Goal: Navigation & Orientation: Find specific page/section

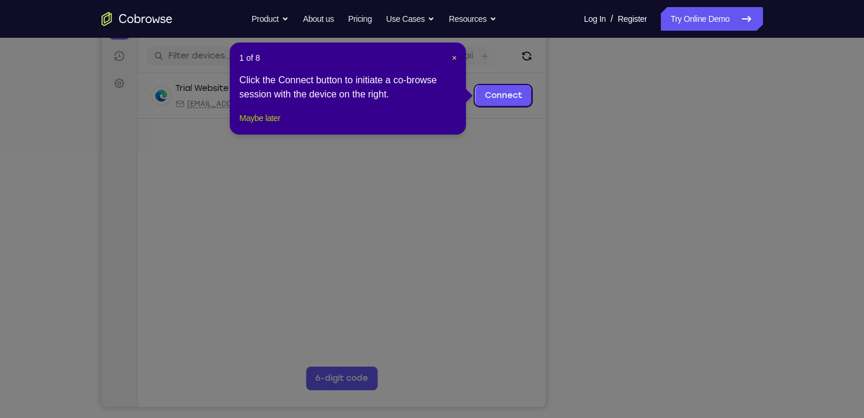
click at [278, 125] on button "Maybe later" at bounding box center [259, 118] width 41 height 14
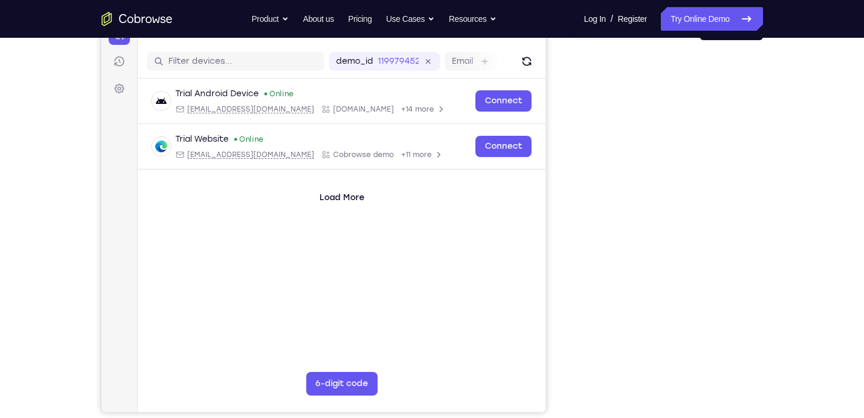
scroll to position [139, 0]
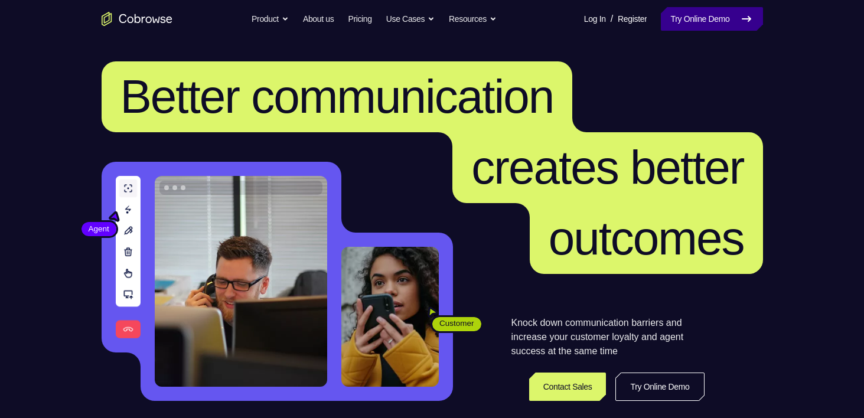
click at [741, 24] on icon at bounding box center [747, 19] width 14 height 14
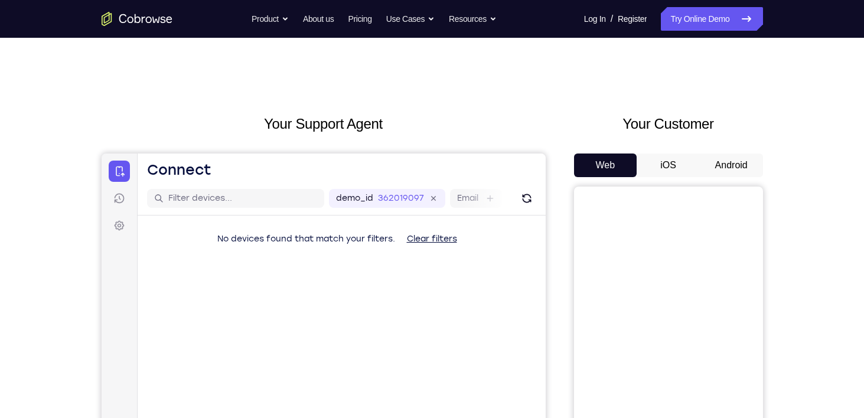
click at [741, 158] on button "Android" at bounding box center [731, 166] width 63 height 24
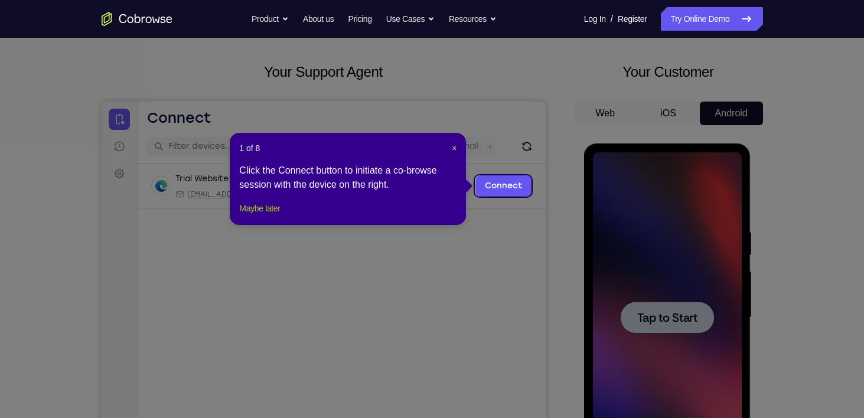
click at [280, 216] on button "Maybe later" at bounding box center [259, 208] width 41 height 14
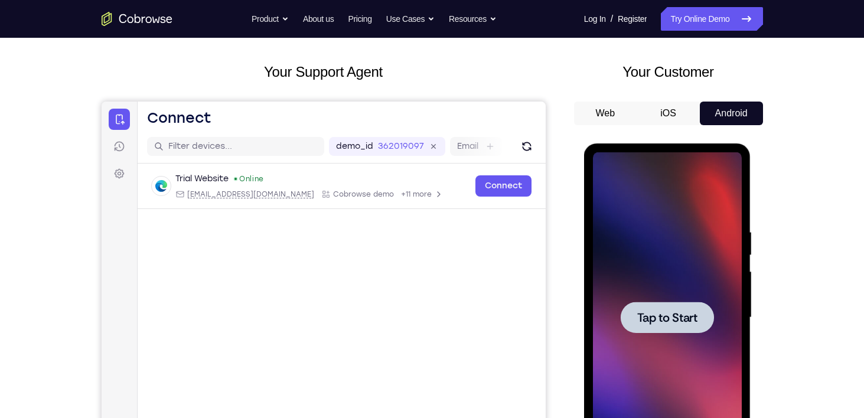
click at [701, 317] on div at bounding box center [667, 317] width 93 height 31
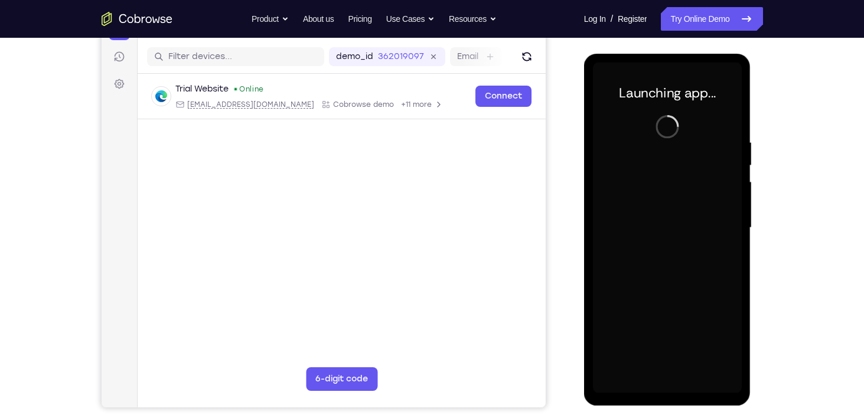
scroll to position [144, 0]
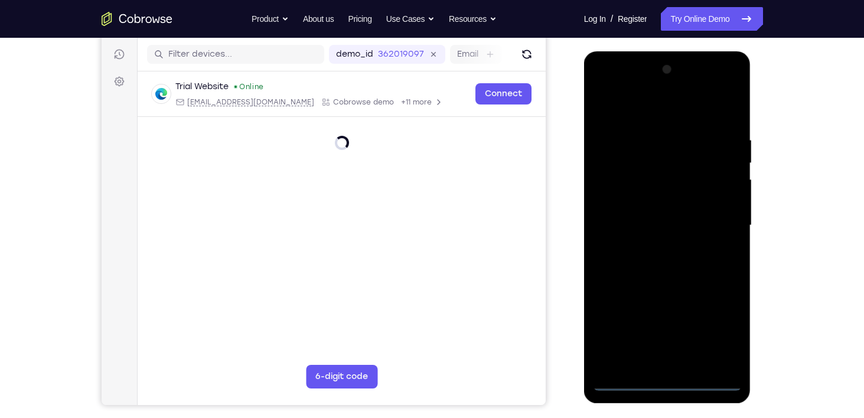
click at [673, 384] on div at bounding box center [667, 225] width 149 height 331
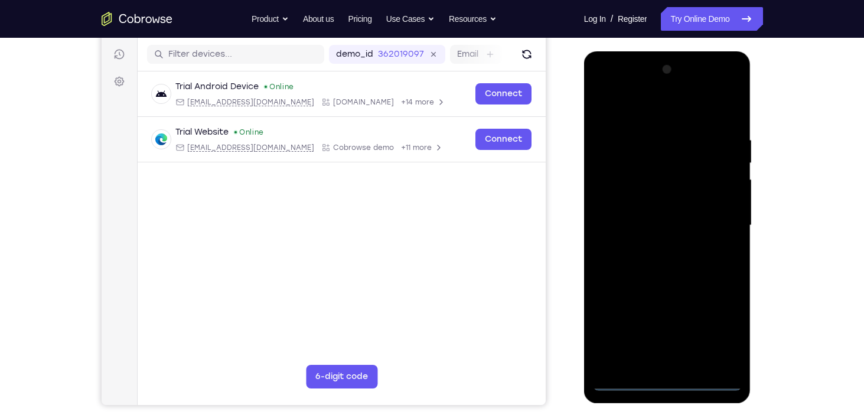
click at [724, 331] on div at bounding box center [667, 225] width 149 height 331
click at [734, 86] on div at bounding box center [667, 225] width 149 height 331
click at [695, 108] on div at bounding box center [667, 225] width 149 height 331
click at [651, 87] on div at bounding box center [667, 225] width 149 height 331
click at [657, 349] on div at bounding box center [667, 225] width 149 height 331
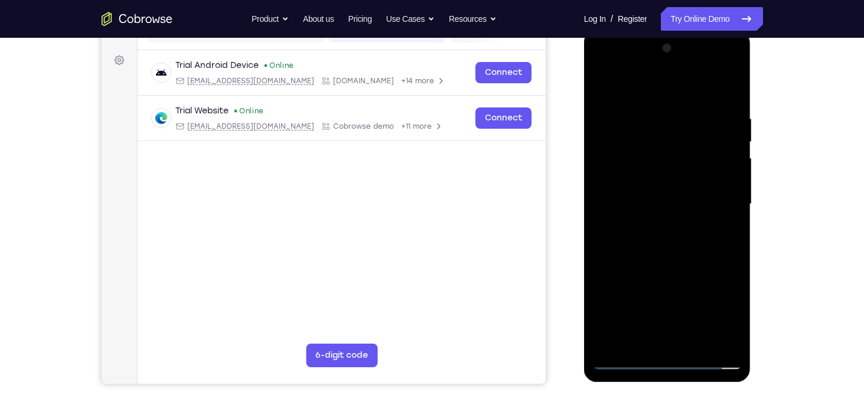
scroll to position [165, 0]
click at [628, 198] on div at bounding box center [667, 204] width 149 height 331
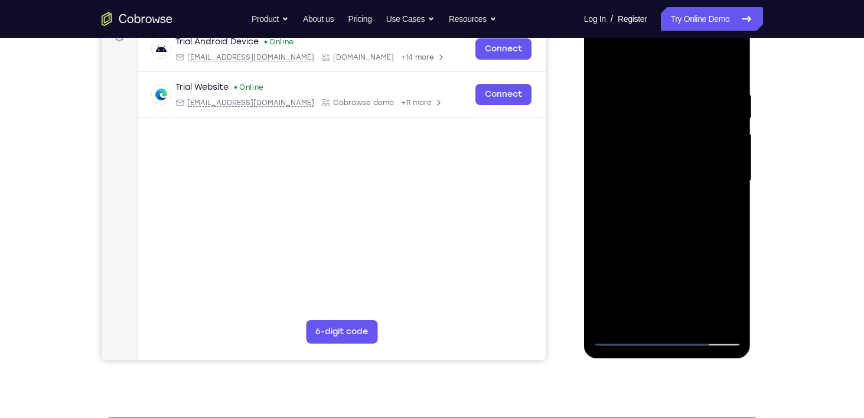
scroll to position [191, 0]
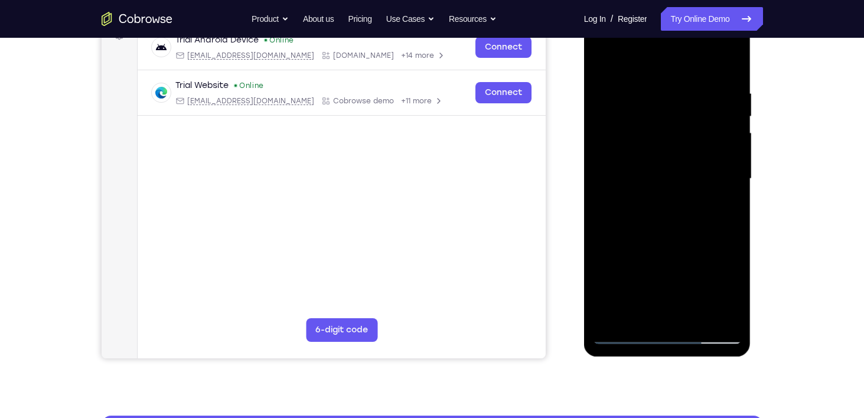
click at [704, 189] on div at bounding box center [667, 179] width 149 height 331
click at [663, 180] on div at bounding box center [667, 179] width 149 height 331
click at [667, 167] on div at bounding box center [667, 179] width 149 height 331
click at [672, 182] on div at bounding box center [667, 179] width 149 height 331
click at [613, 215] on div at bounding box center [667, 179] width 149 height 331
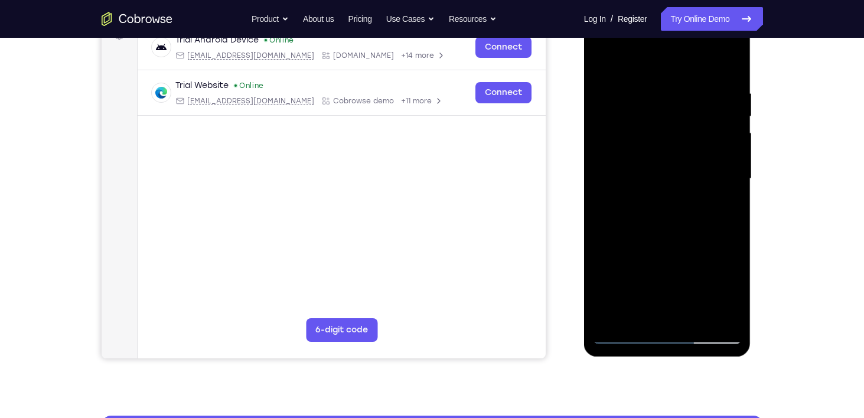
click at [626, 334] on div at bounding box center [667, 179] width 149 height 331
click at [673, 174] on div at bounding box center [667, 179] width 149 height 331
click at [730, 194] on div at bounding box center [667, 179] width 149 height 331
click at [616, 216] on div at bounding box center [667, 179] width 149 height 331
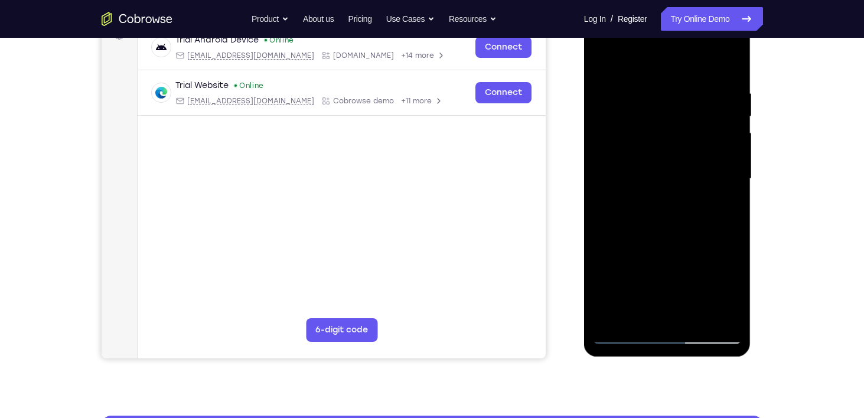
click at [627, 215] on div at bounding box center [667, 179] width 149 height 331
click at [604, 209] on div at bounding box center [667, 179] width 149 height 331
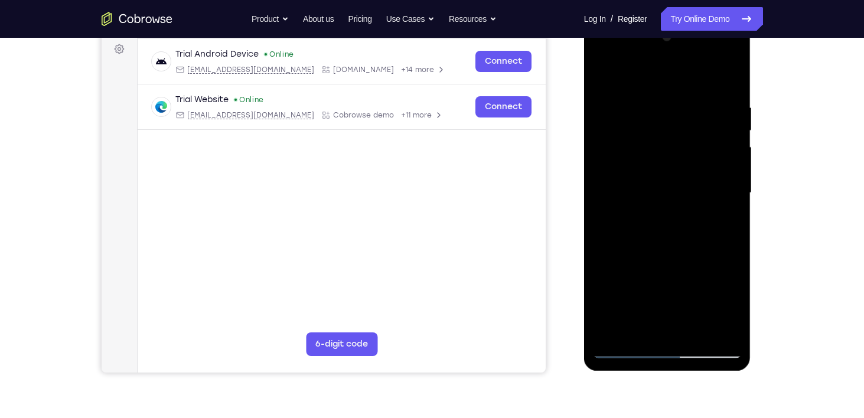
scroll to position [176, 0]
click at [698, 206] on div at bounding box center [667, 193] width 149 height 331
click at [646, 204] on div at bounding box center [667, 193] width 149 height 331
click at [640, 224] on div at bounding box center [667, 193] width 149 height 331
click at [627, 228] on div at bounding box center [667, 193] width 149 height 331
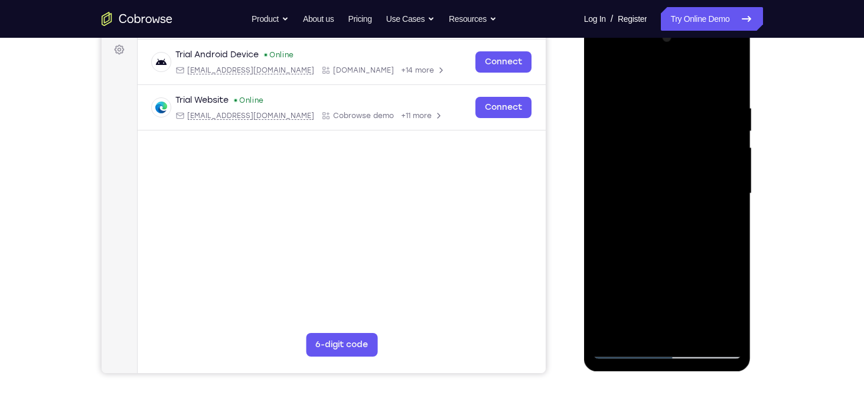
click at [734, 230] on div at bounding box center [667, 193] width 149 height 331
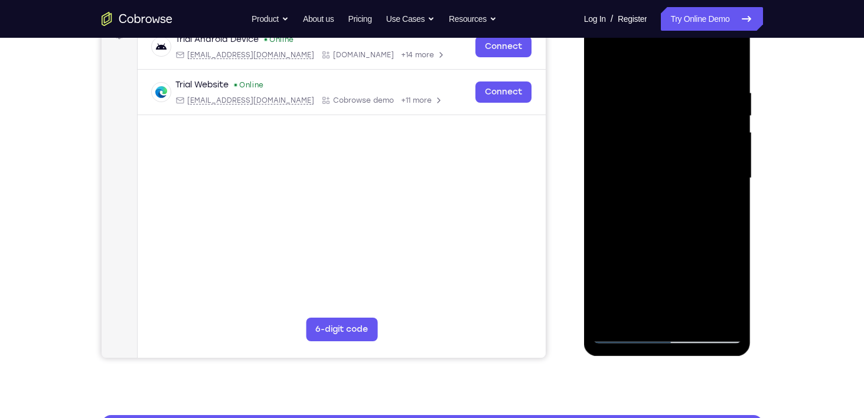
scroll to position [191, 0]
drag, startPoint x: 725, startPoint y: 223, endPoint x: 689, endPoint y: 206, distance: 39.4
click at [689, 206] on div at bounding box center [667, 178] width 149 height 331
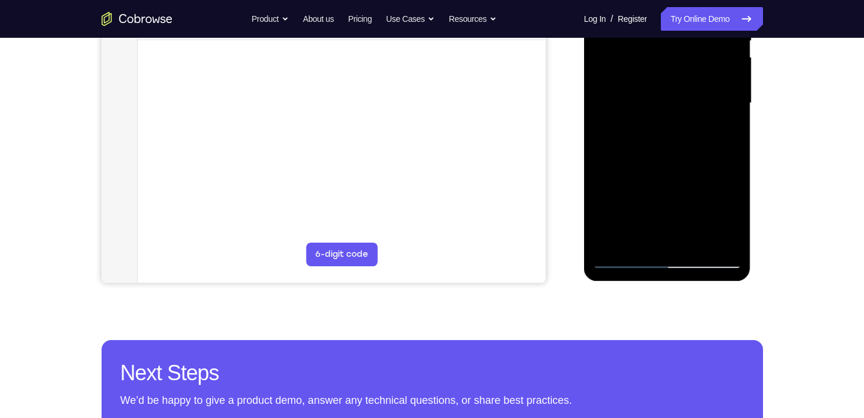
scroll to position [271, 0]
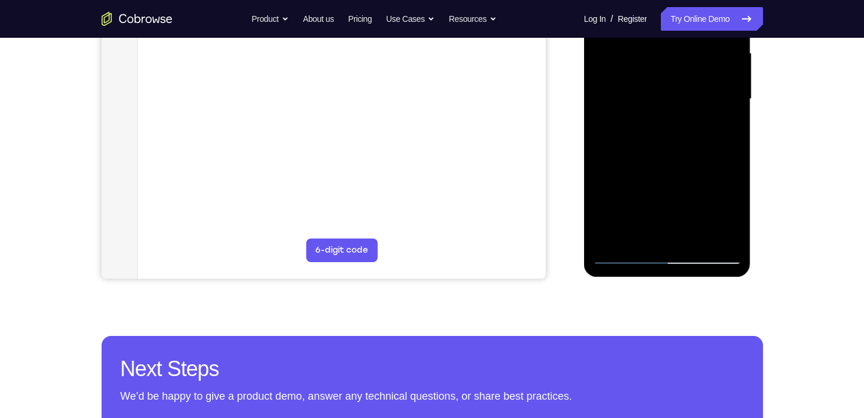
click at [734, 260] on div at bounding box center [667, 99] width 149 height 331
click at [727, 219] on div at bounding box center [667, 99] width 149 height 331
click at [733, 257] on div at bounding box center [667, 99] width 149 height 331
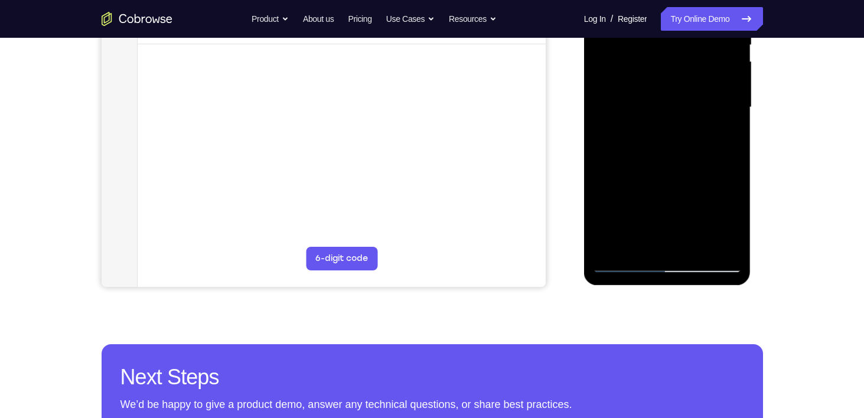
click at [735, 266] on div at bounding box center [667, 107] width 149 height 331
click at [735, 269] on div at bounding box center [667, 107] width 149 height 331
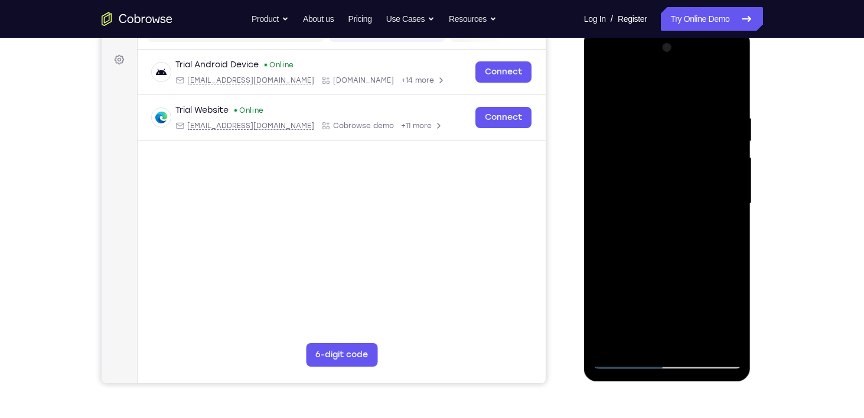
scroll to position [165, 0]
click at [618, 236] on div at bounding box center [667, 204] width 149 height 331
click at [618, 233] on div at bounding box center [667, 204] width 149 height 331
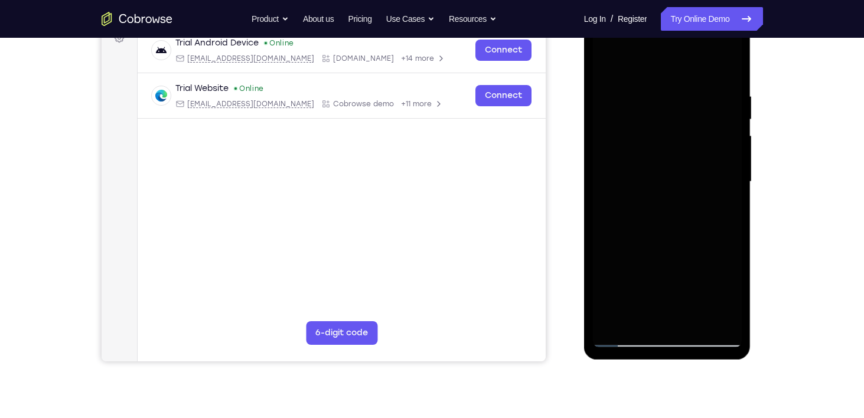
scroll to position [187, 0]
click at [652, 193] on div at bounding box center [667, 182] width 149 height 331
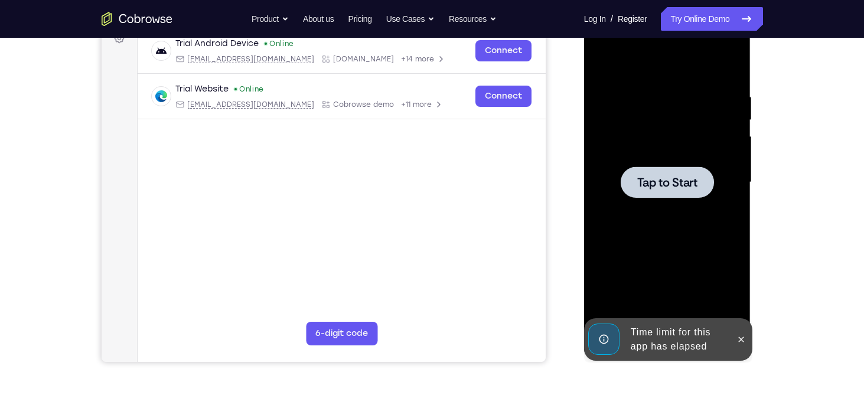
click at [666, 190] on div at bounding box center [667, 182] width 93 height 31
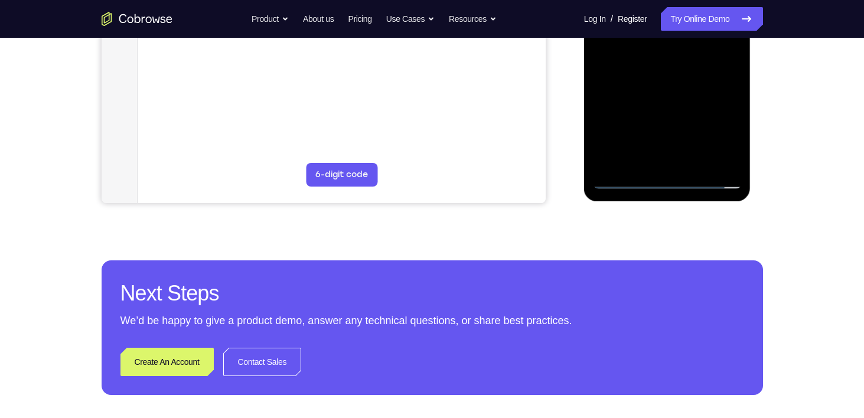
scroll to position [345, 0]
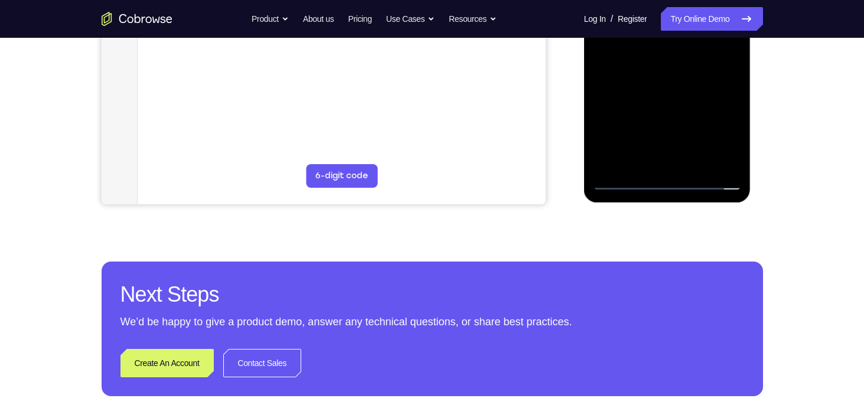
click at [673, 185] on div at bounding box center [667, 24] width 149 height 331
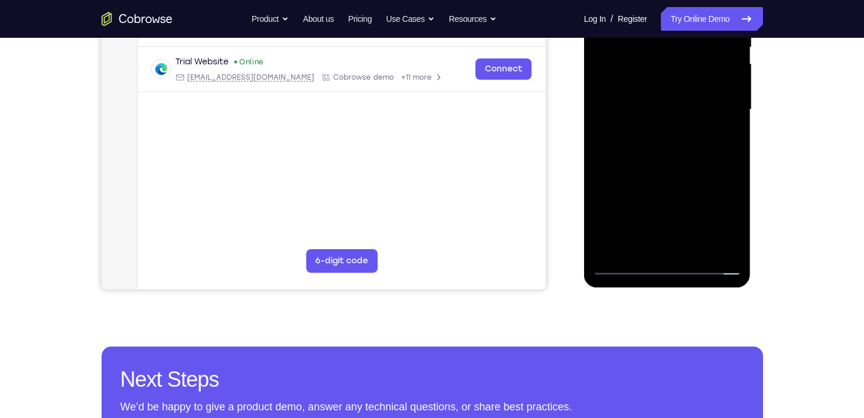
scroll to position [260, 0]
click at [721, 216] on div at bounding box center [667, 109] width 149 height 331
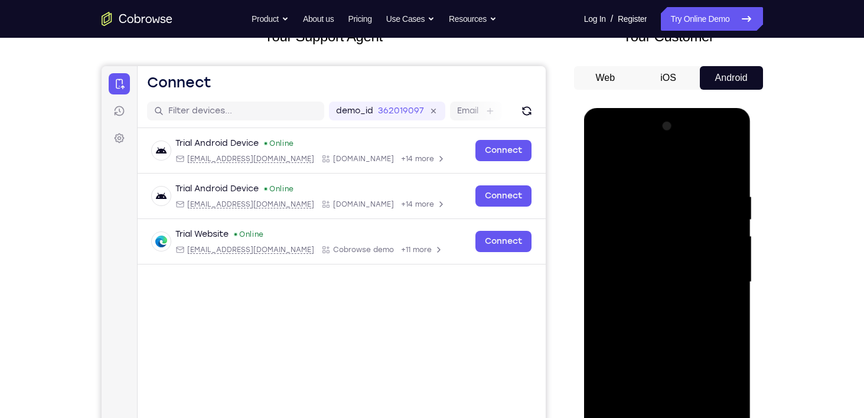
scroll to position [55, 0]
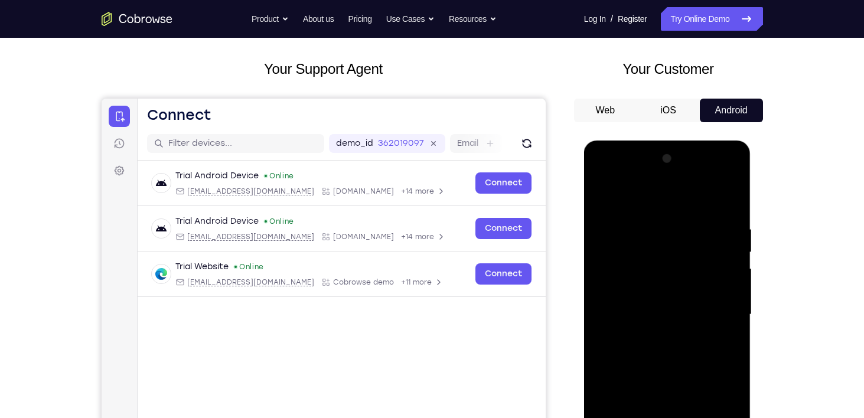
click at [733, 178] on div at bounding box center [667, 314] width 149 height 331
click at [696, 201] on div at bounding box center [667, 314] width 149 height 331
click at [662, 178] on div at bounding box center [667, 314] width 149 height 331
click at [666, 178] on div at bounding box center [667, 314] width 149 height 331
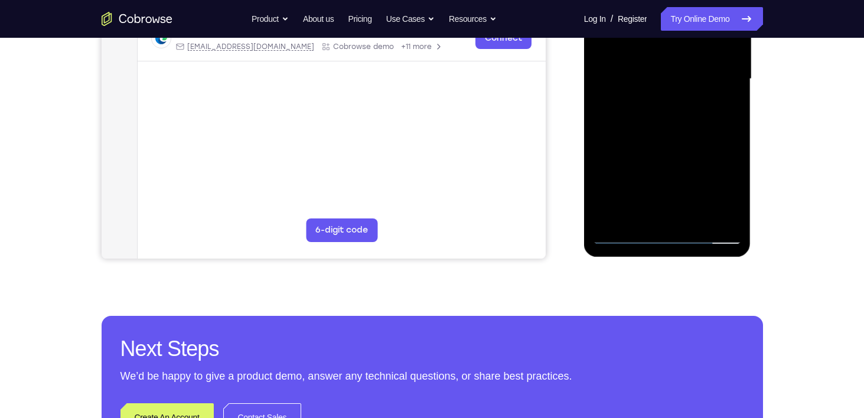
scroll to position [293, 0]
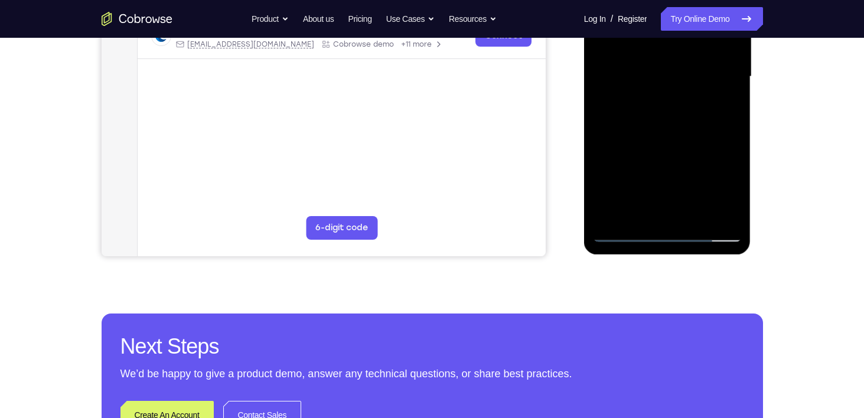
click at [675, 193] on div at bounding box center [667, 76] width 149 height 331
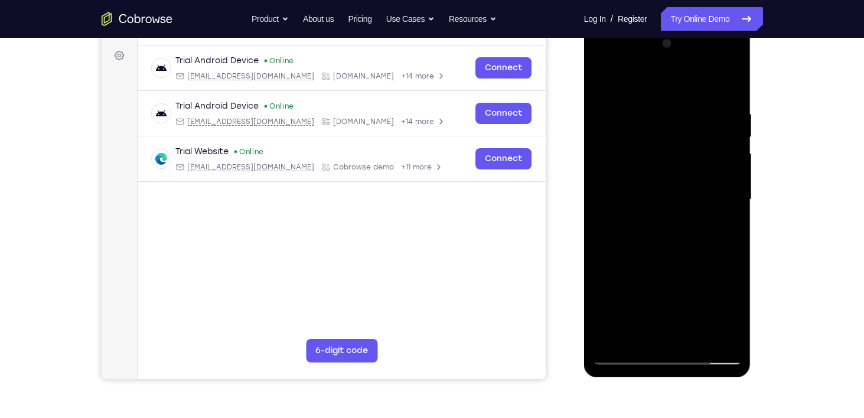
scroll to position [170, 0]
click at [643, 181] on div at bounding box center [667, 200] width 149 height 331
click at [725, 197] on div at bounding box center [667, 200] width 149 height 331
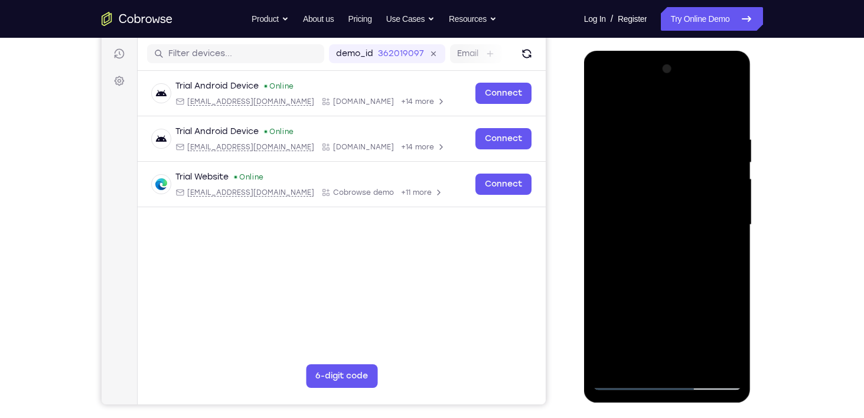
scroll to position [163, 0]
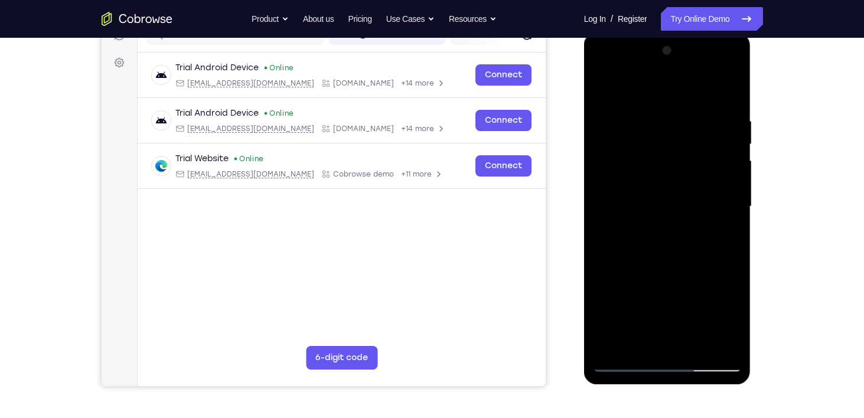
click at [662, 204] on div at bounding box center [667, 206] width 149 height 331
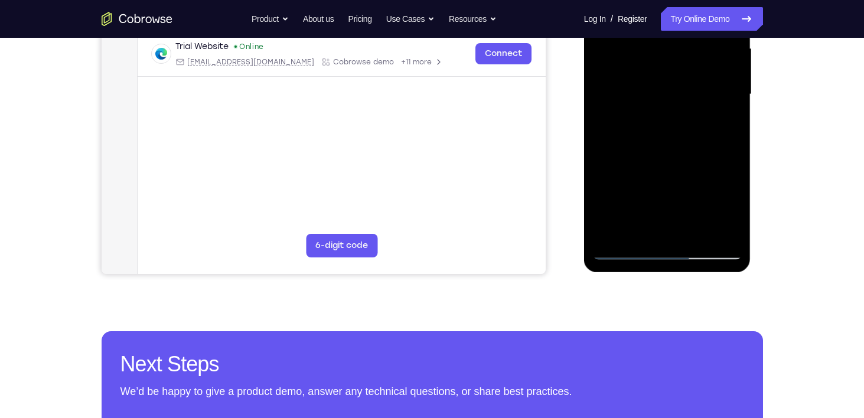
scroll to position [276, 0]
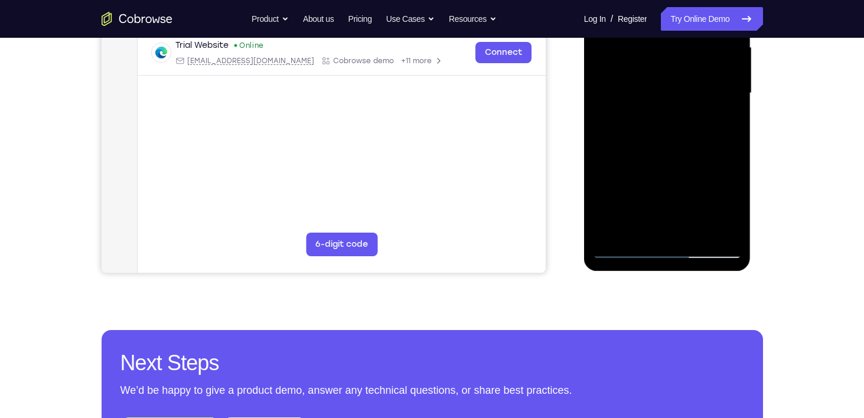
click at [614, 253] on div at bounding box center [667, 93] width 149 height 331
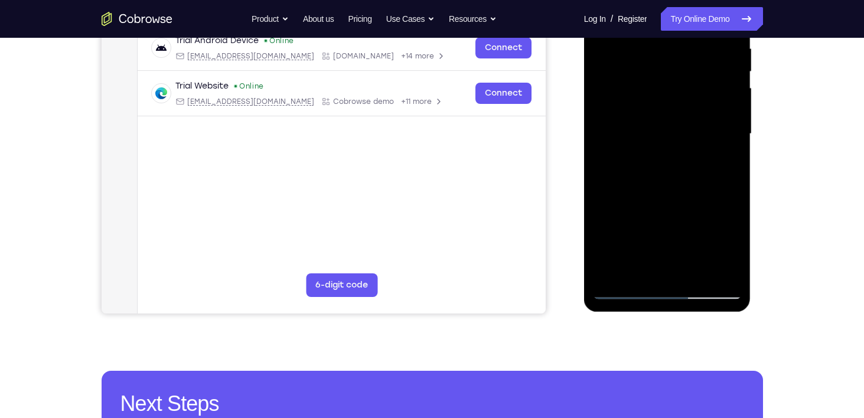
scroll to position [232, 0]
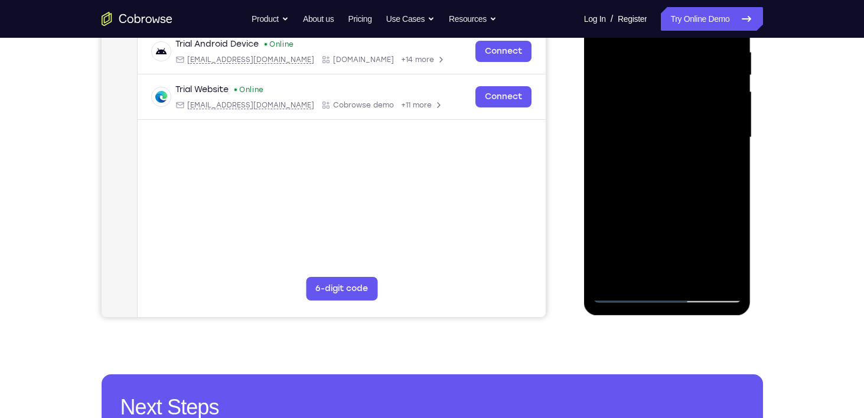
click at [677, 133] on div at bounding box center [667, 137] width 149 height 331
click at [721, 151] on div at bounding box center [667, 137] width 149 height 331
click at [615, 176] on div at bounding box center [667, 137] width 149 height 331
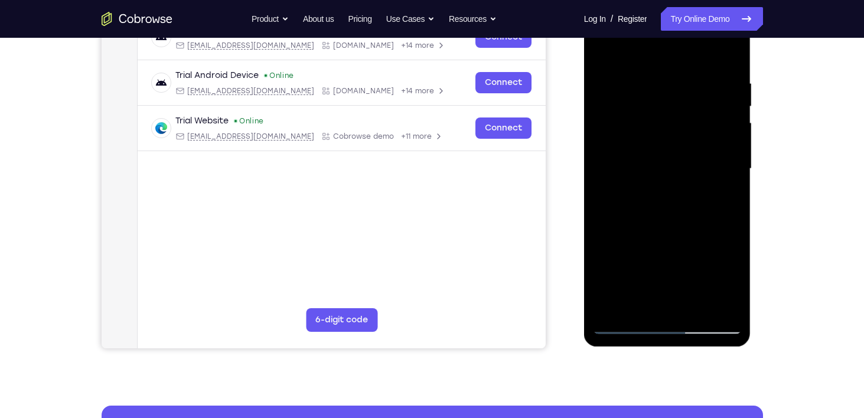
scroll to position [175, 0]
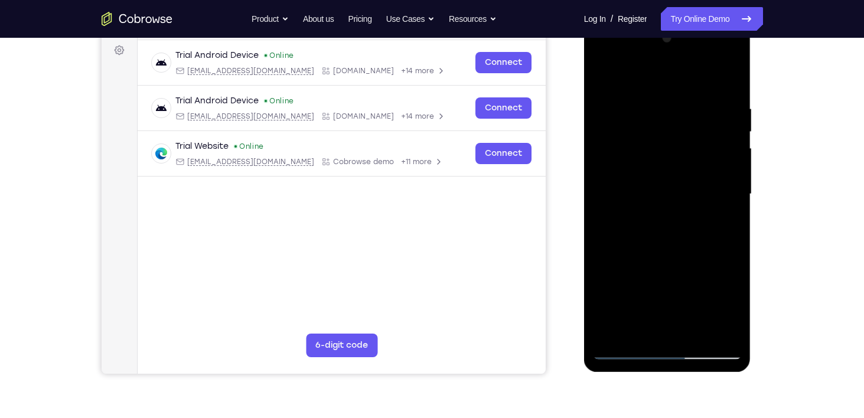
click at [619, 231] on div at bounding box center [667, 194] width 149 height 331
click at [630, 232] on div at bounding box center [667, 194] width 149 height 331
click at [615, 224] on div at bounding box center [667, 194] width 149 height 331
click at [623, 225] on div at bounding box center [667, 194] width 149 height 331
click at [639, 227] on div at bounding box center [667, 194] width 149 height 331
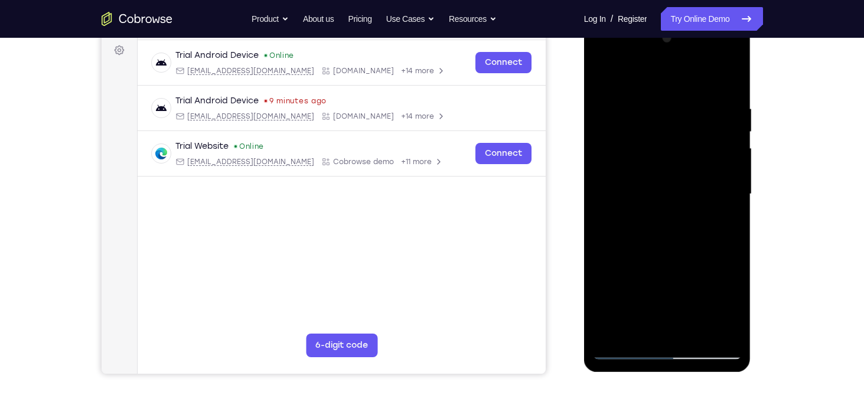
click at [648, 226] on div at bounding box center [667, 194] width 149 height 331
click at [633, 204] on div at bounding box center [667, 194] width 149 height 331
click at [646, 207] on div at bounding box center [667, 194] width 149 height 331
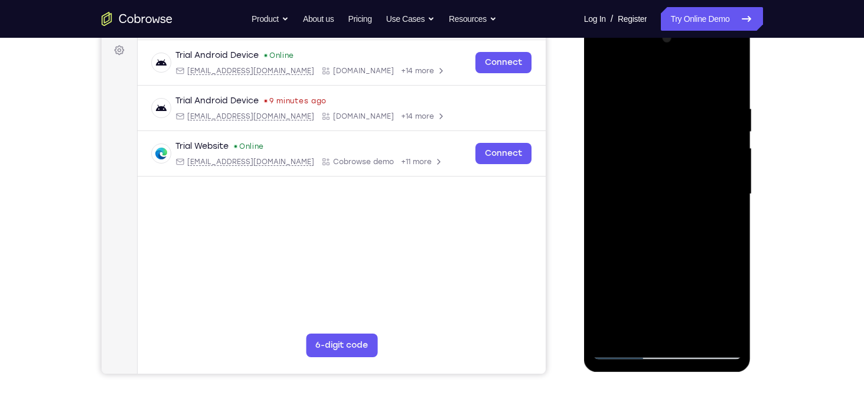
click at [676, 186] on div at bounding box center [667, 194] width 149 height 331
click at [670, 184] on div at bounding box center [667, 194] width 149 height 331
click at [689, 180] on div at bounding box center [667, 194] width 149 height 331
click at [658, 188] on div at bounding box center [667, 194] width 149 height 331
click at [696, 195] on div at bounding box center [667, 194] width 149 height 331
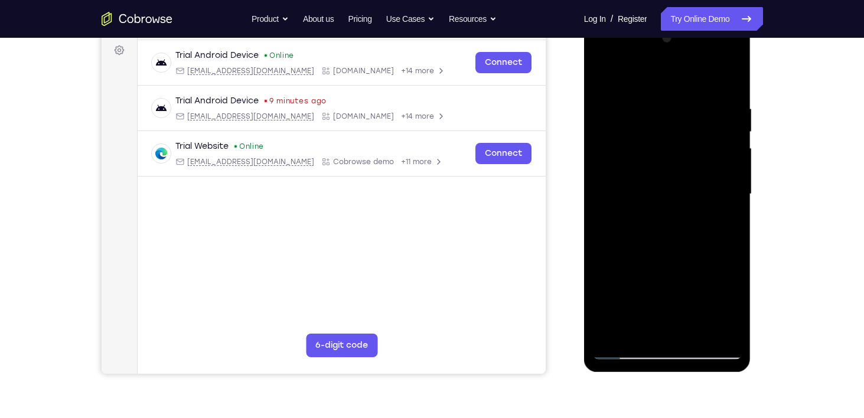
click at [686, 194] on div at bounding box center [667, 194] width 149 height 331
click at [676, 228] on div at bounding box center [667, 194] width 149 height 331
click at [635, 226] on div at bounding box center [667, 194] width 149 height 331
click at [640, 226] on div at bounding box center [667, 194] width 149 height 331
click at [643, 225] on div at bounding box center [667, 194] width 149 height 331
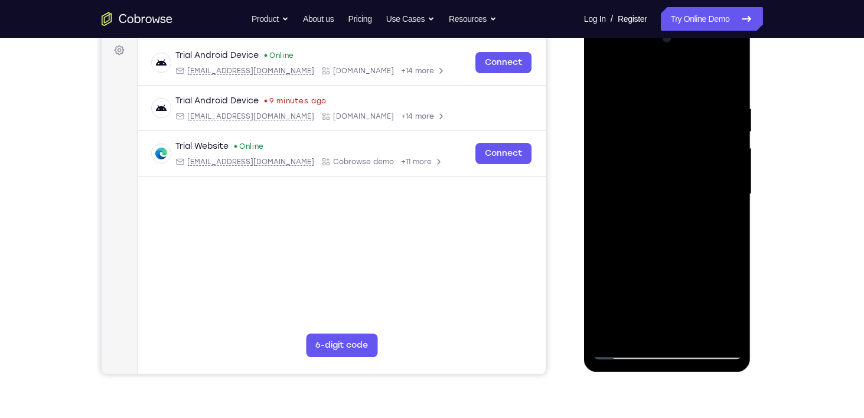
click at [657, 203] on div at bounding box center [667, 194] width 149 height 331
click at [637, 226] on div at bounding box center [667, 194] width 149 height 331
click at [639, 225] on div at bounding box center [667, 194] width 149 height 331
drag, startPoint x: 637, startPoint y: 226, endPoint x: 644, endPoint y: 225, distance: 7.1
click at [644, 225] on div at bounding box center [667, 194] width 149 height 331
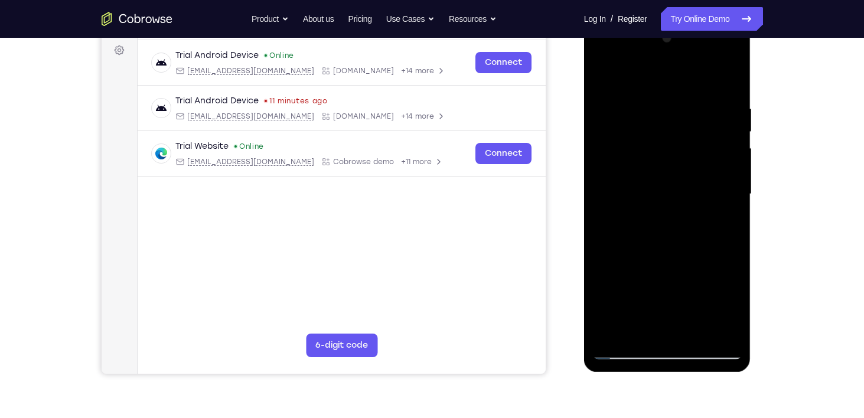
click at [667, 211] on div at bounding box center [667, 194] width 149 height 331
click at [680, 232] on div at bounding box center [667, 194] width 149 height 331
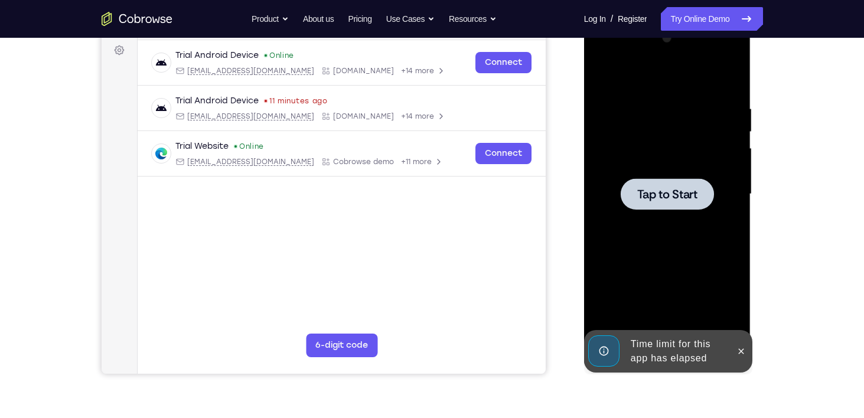
click at [691, 209] on div at bounding box center [667, 194] width 149 height 331
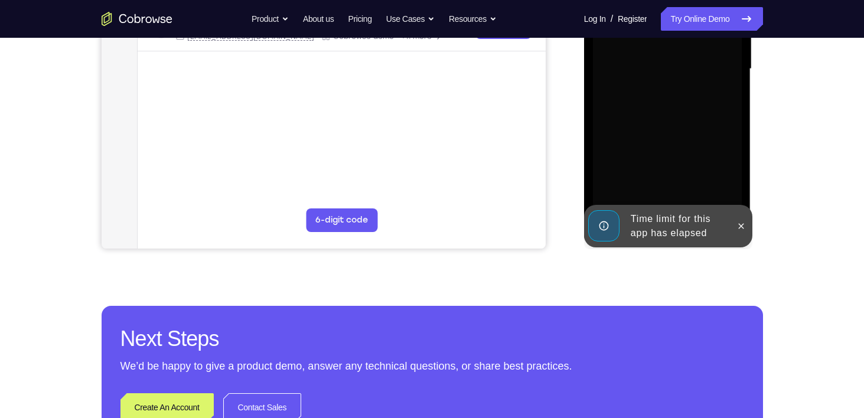
scroll to position [301, 0]
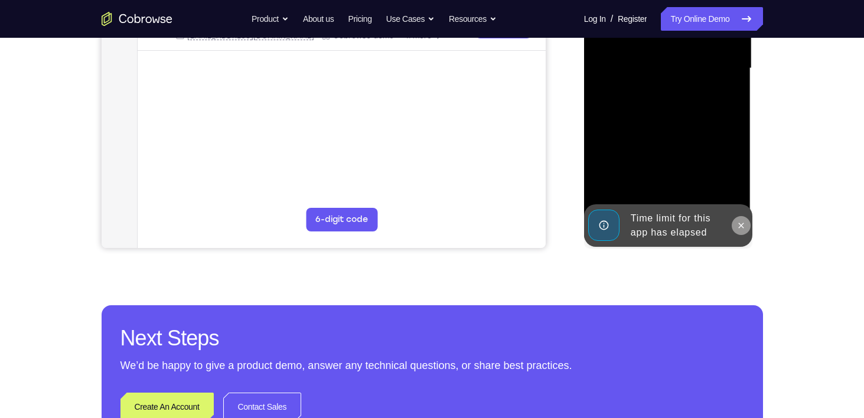
click at [742, 226] on icon at bounding box center [741, 225] width 9 height 9
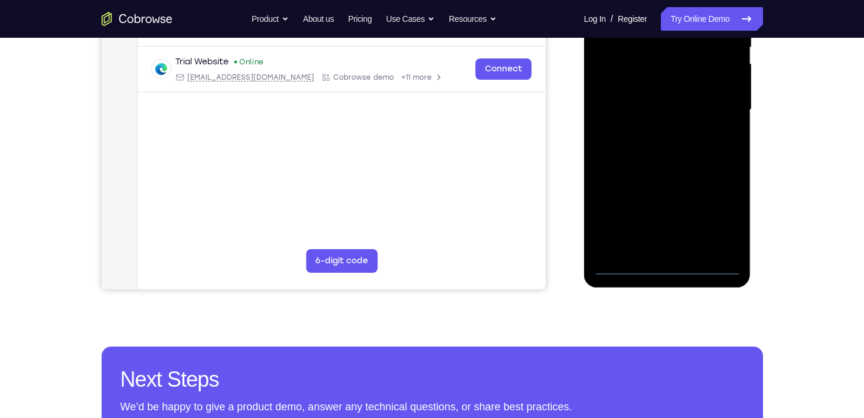
scroll to position [253, 0]
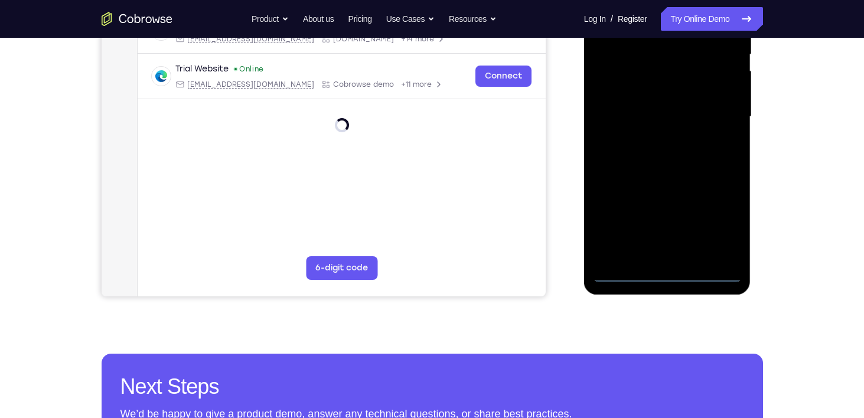
click at [669, 269] on div at bounding box center [667, 117] width 149 height 331
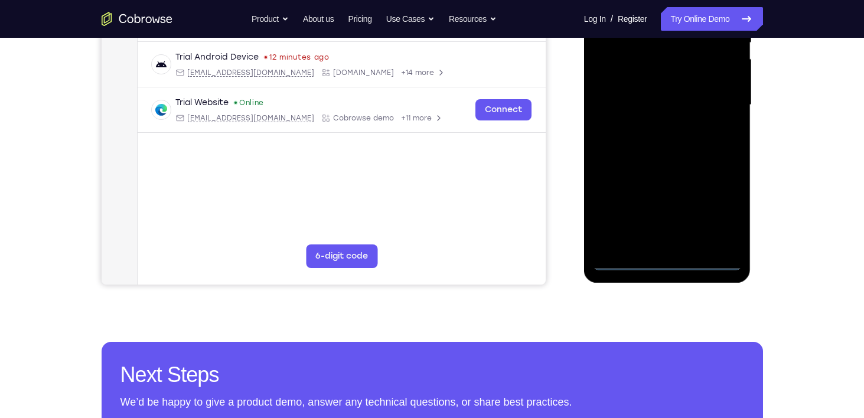
scroll to position [276, 0]
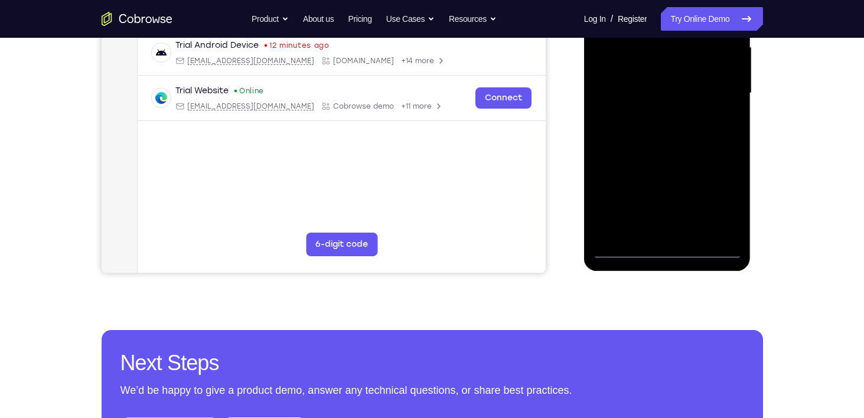
click at [670, 247] on div at bounding box center [667, 93] width 149 height 331
click at [722, 196] on div at bounding box center [667, 93] width 149 height 331
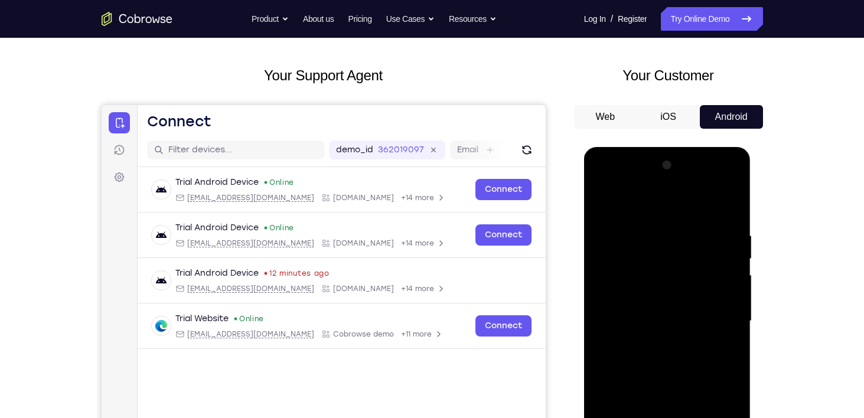
scroll to position [59, 0]
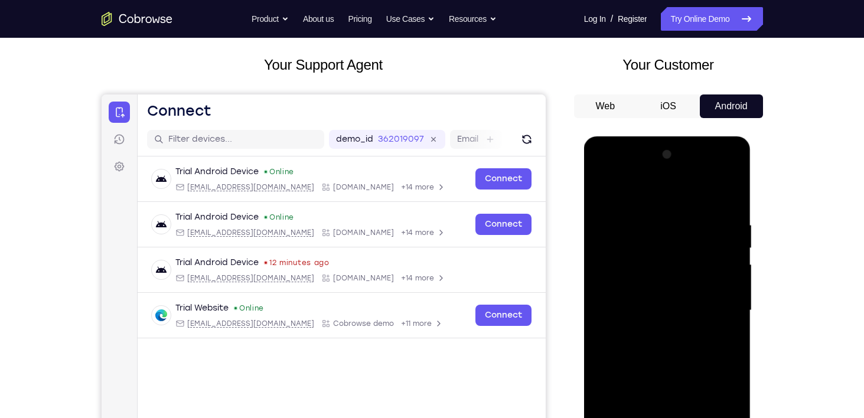
click at [733, 177] on div at bounding box center [667, 310] width 149 height 331
click at [714, 190] on div at bounding box center [667, 310] width 149 height 331
click at [665, 188] on div at bounding box center [667, 310] width 149 height 331
click at [660, 170] on div at bounding box center [667, 310] width 149 height 331
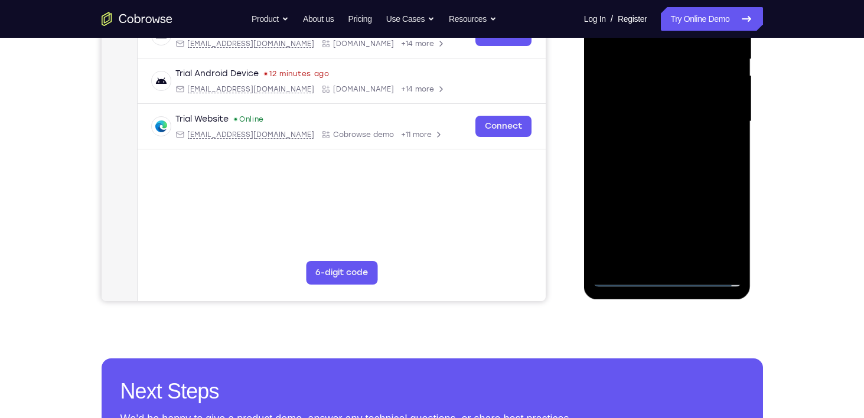
scroll to position [249, 0]
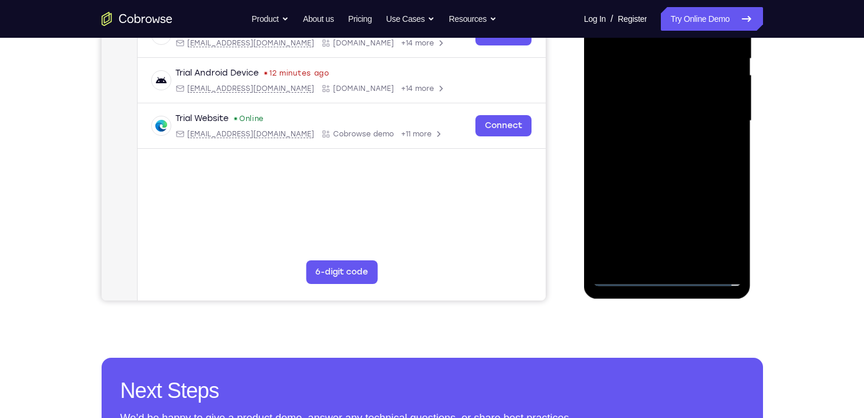
click at [655, 247] on div at bounding box center [667, 121] width 149 height 331
click at [627, 226] on div at bounding box center [667, 121] width 149 height 331
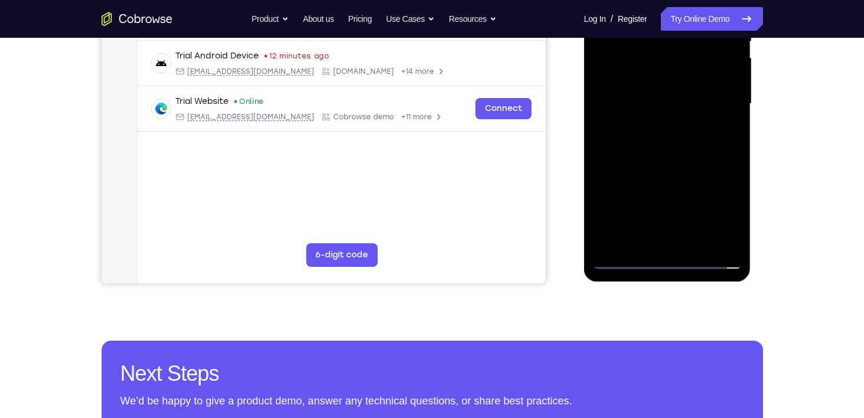
scroll to position [265, 0]
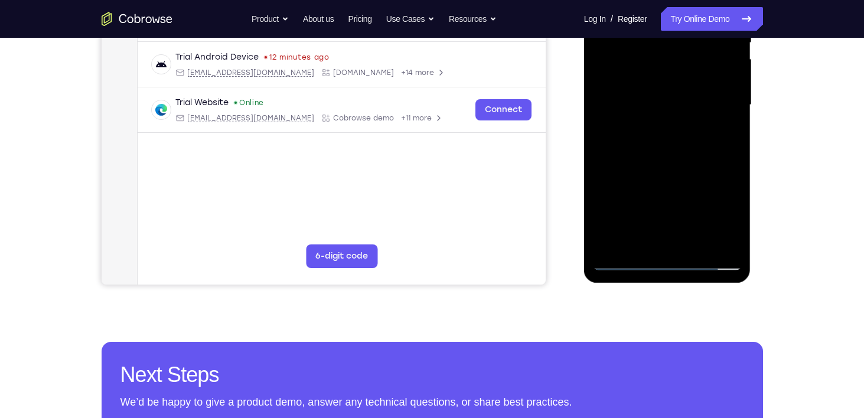
click at [675, 225] on div at bounding box center [667, 105] width 149 height 331
click at [674, 130] on div at bounding box center [667, 105] width 149 height 331
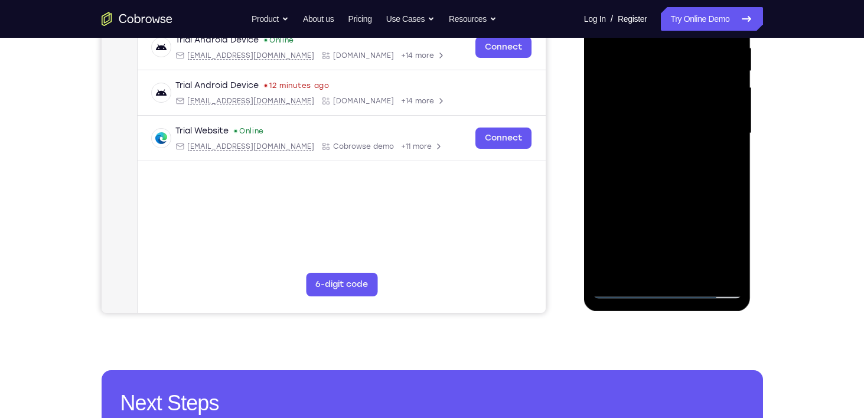
scroll to position [232, 0]
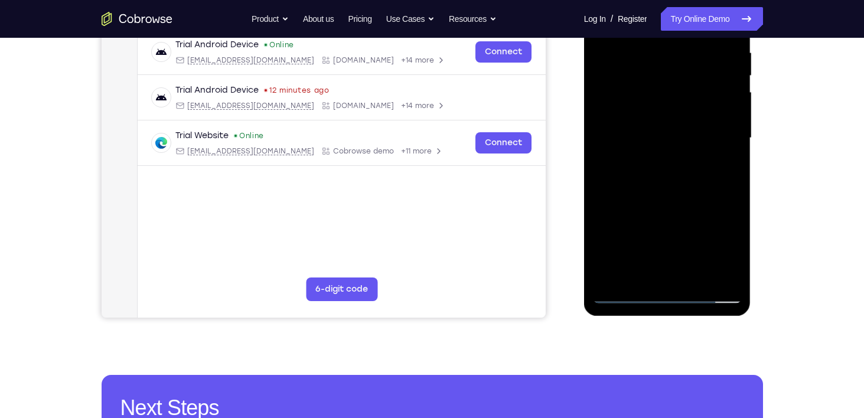
click at [669, 141] on div at bounding box center [667, 138] width 149 height 331
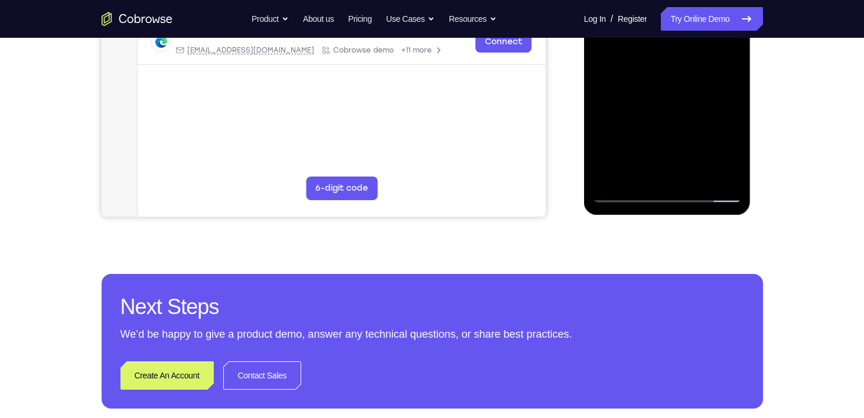
scroll to position [333, 0]
click at [630, 190] on div at bounding box center [667, 36] width 149 height 331
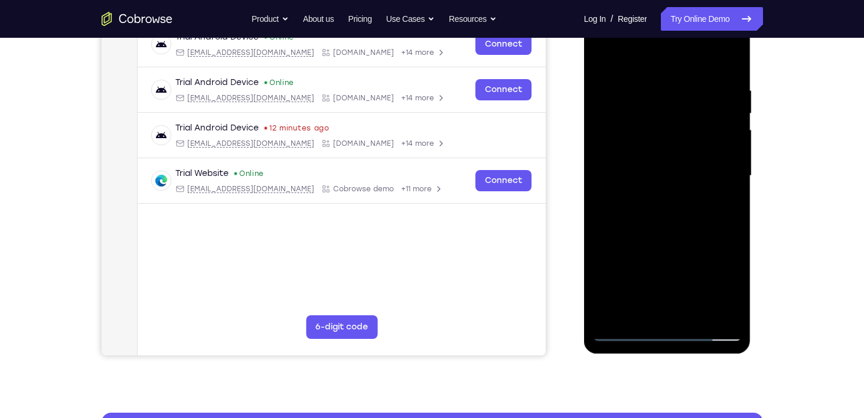
scroll to position [193, 0]
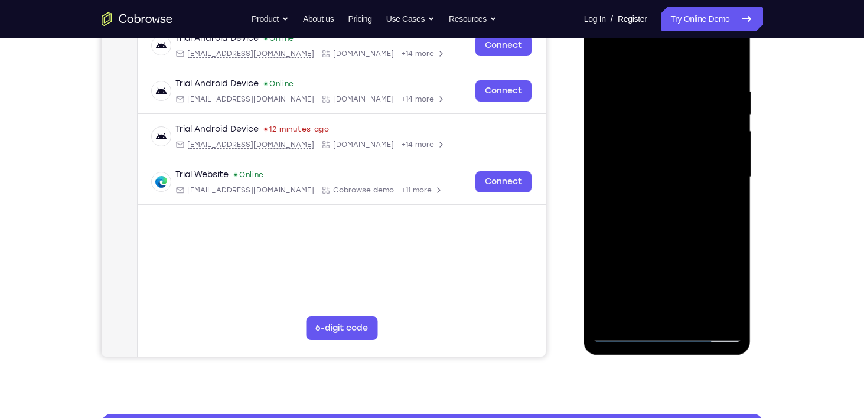
click at [673, 185] on div at bounding box center [667, 177] width 149 height 331
click at [669, 195] on div at bounding box center [667, 177] width 149 height 331
click at [659, 209] on div at bounding box center [667, 177] width 149 height 331
click at [662, 206] on div at bounding box center [667, 177] width 149 height 331
click at [669, 209] on div at bounding box center [667, 177] width 149 height 331
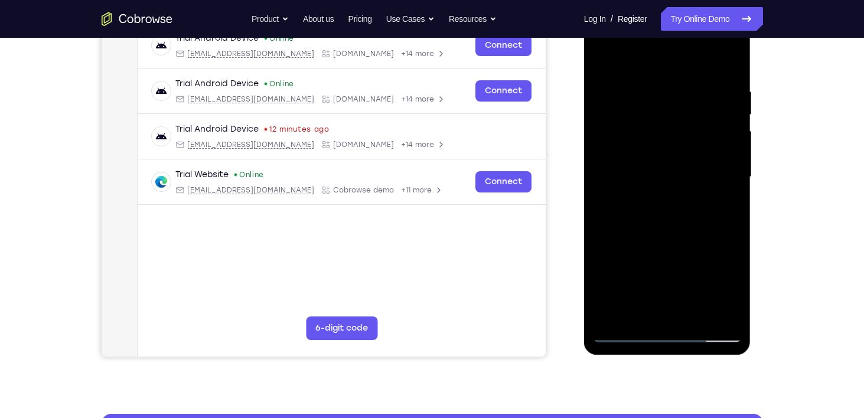
drag, startPoint x: 660, startPoint y: 206, endPoint x: 666, endPoint y: 207, distance: 5.9
click at [666, 207] on div at bounding box center [667, 177] width 149 height 331
click at [659, 207] on div at bounding box center [667, 177] width 149 height 331
click at [690, 213] on div at bounding box center [667, 177] width 149 height 331
